Goal: Entertainment & Leisure: Browse casually

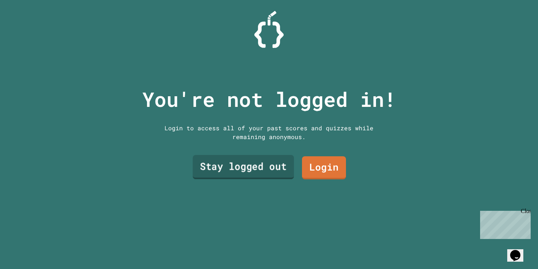
click at [262, 162] on link "Stay logged out" at bounding box center [243, 167] width 101 height 24
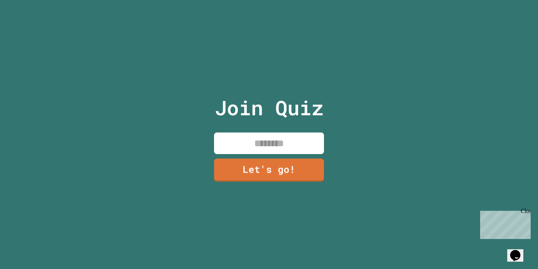
click at [250, 144] on input at bounding box center [269, 144] width 110 height 22
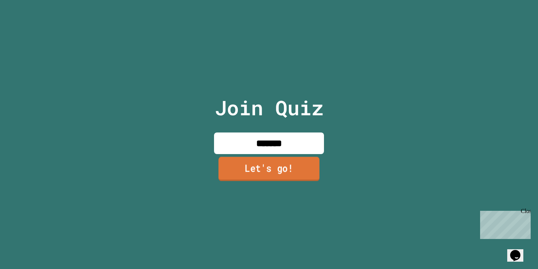
type input "*******"
click at [288, 167] on link "Let's go!" at bounding box center [269, 169] width 110 height 24
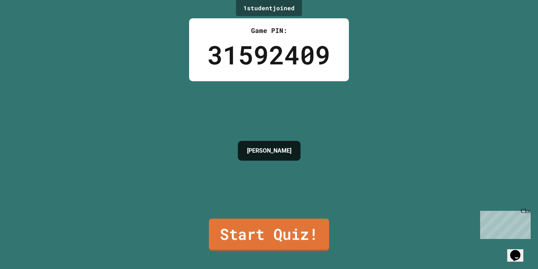
click at [283, 237] on link "Start Quiz!" at bounding box center [269, 235] width 120 height 32
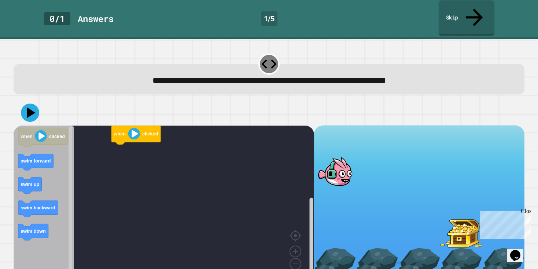
click at [483, 14] on link "Skip" at bounding box center [467, 18] width 56 height 36
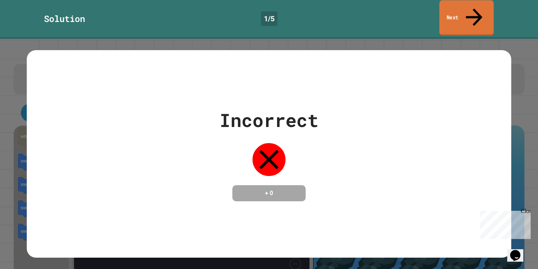
click at [477, 10] on icon at bounding box center [474, 17] width 25 height 26
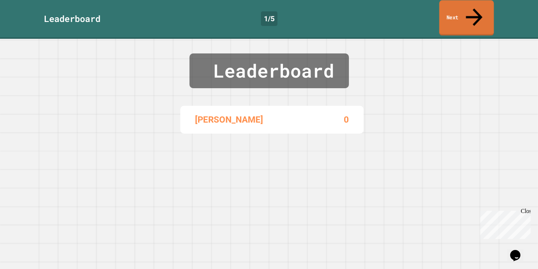
click at [477, 10] on icon at bounding box center [474, 17] width 25 height 26
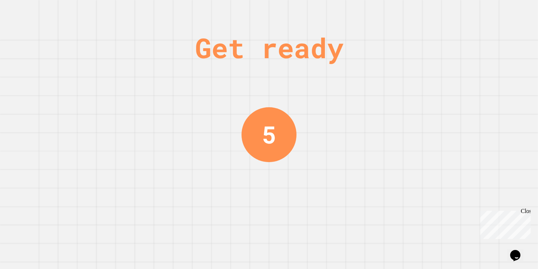
click at [477, 10] on div "Get ready 5" at bounding box center [269, 134] width 538 height 269
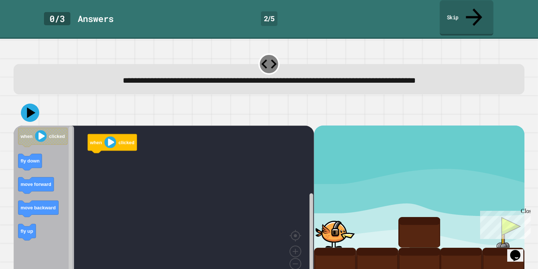
click at [470, 11] on link "Skip" at bounding box center [467, 18] width 54 height 36
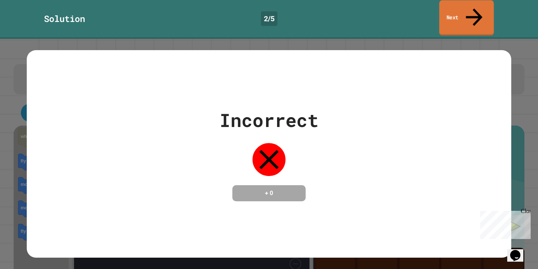
click at [470, 11] on link "Next" at bounding box center [466, 18] width 55 height 36
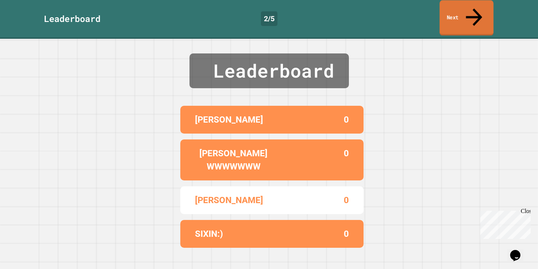
click at [470, 11] on link "Next" at bounding box center [466, 18] width 54 height 36
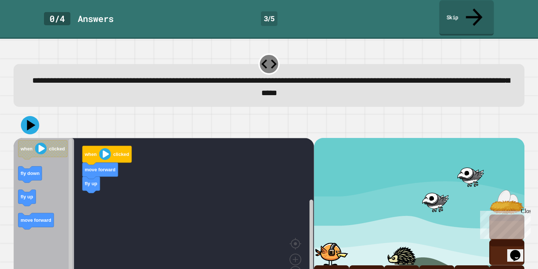
click at [469, 11] on link "Skip" at bounding box center [466, 18] width 55 height 36
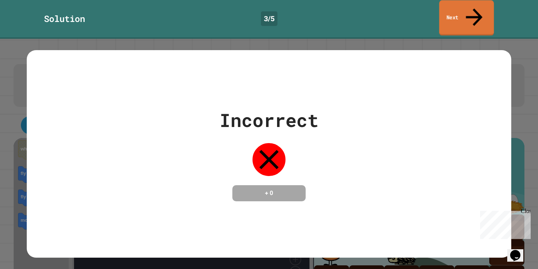
click at [469, 11] on link "Next" at bounding box center [466, 18] width 55 height 36
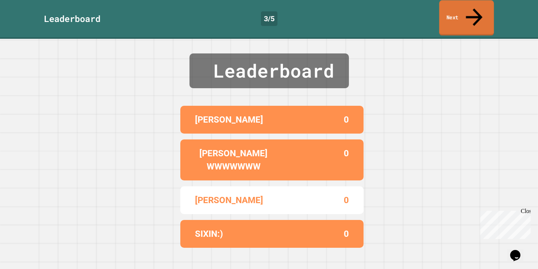
click at [469, 11] on link "Next" at bounding box center [466, 18] width 55 height 36
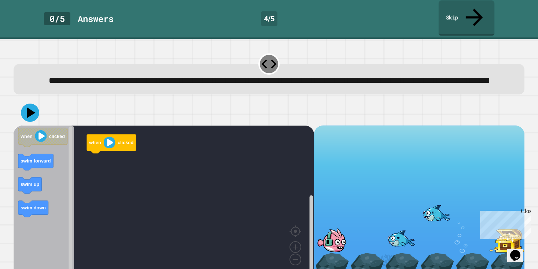
click at [469, 11] on link "Skip" at bounding box center [467, 18] width 56 height 36
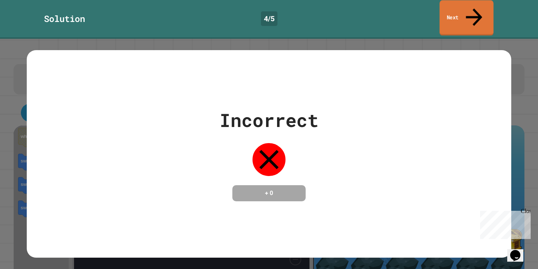
click at [469, 11] on link "Next" at bounding box center [466, 18] width 54 height 36
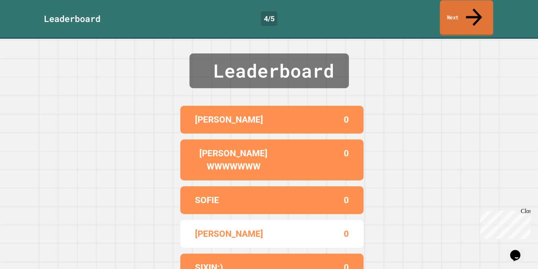
click at [469, 11] on link "Next" at bounding box center [467, 18] width 54 height 36
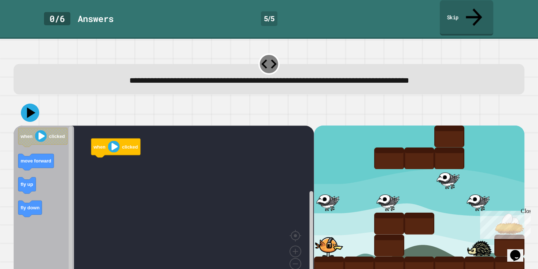
click at [469, 11] on link "Skip" at bounding box center [467, 18] width 54 height 36
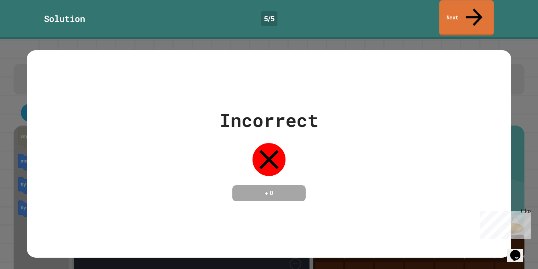
click at [469, 11] on link "Next" at bounding box center [466, 18] width 55 height 36
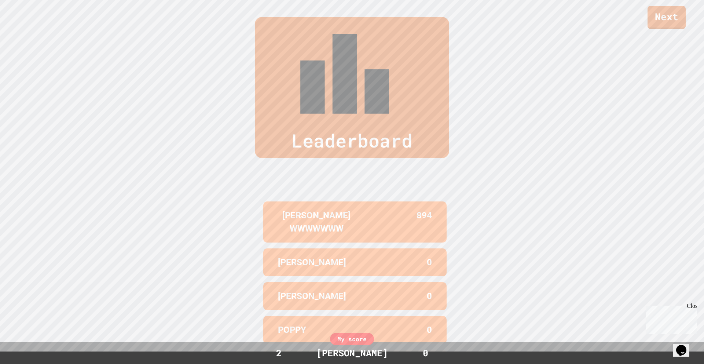
scroll to position [16, 0]
